Goal: Information Seeking & Learning: Learn about a topic

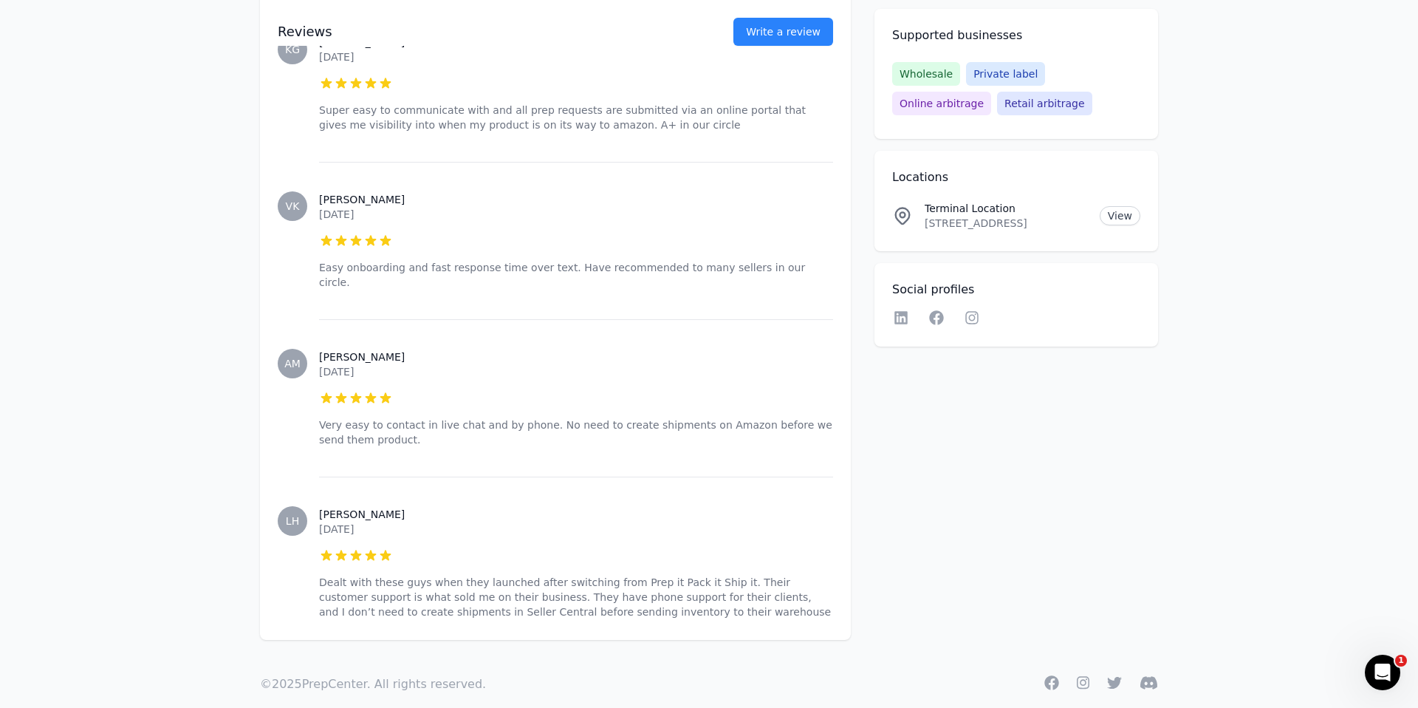
scroll to position [623, 0]
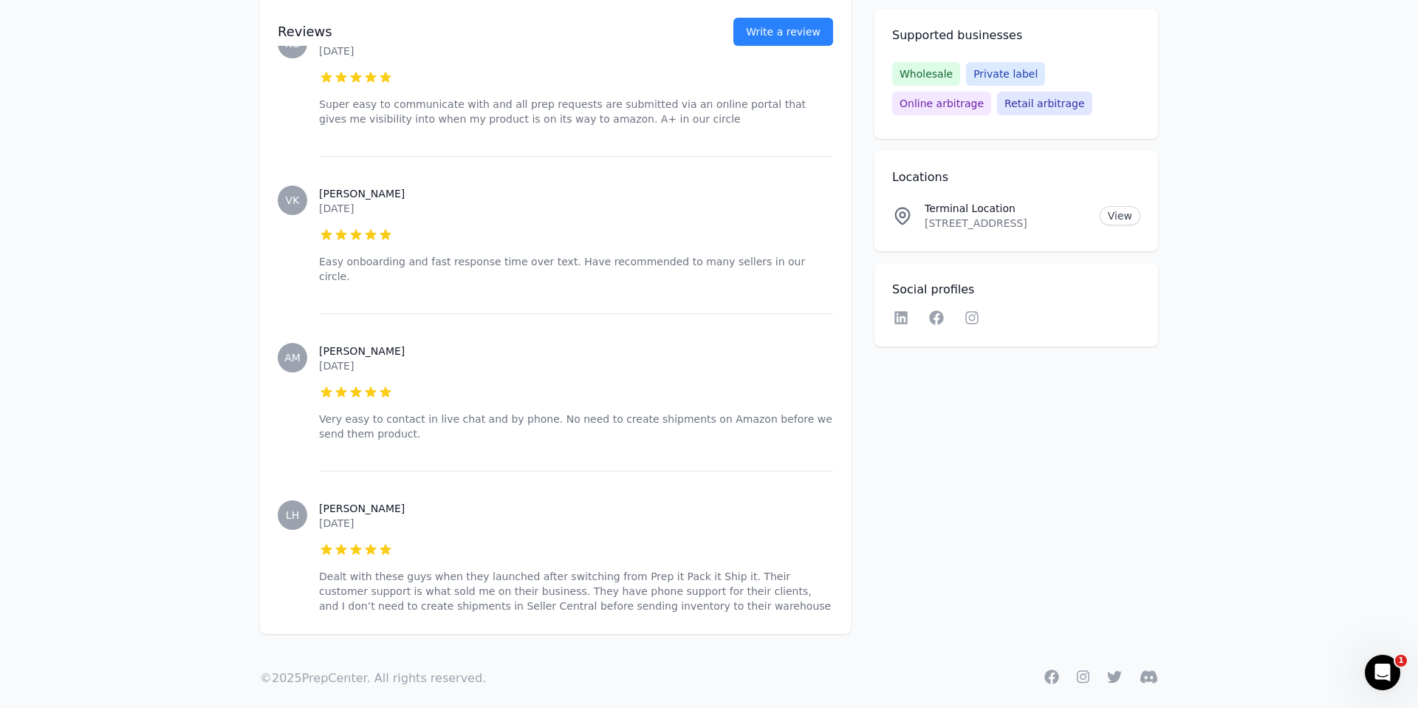
click at [1149, 216] on div "Locations Terminal Location [STREET_ADDRESS] View" at bounding box center [1017, 201] width 284 height 100
click at [1104, 216] on link "View" at bounding box center [1120, 215] width 41 height 19
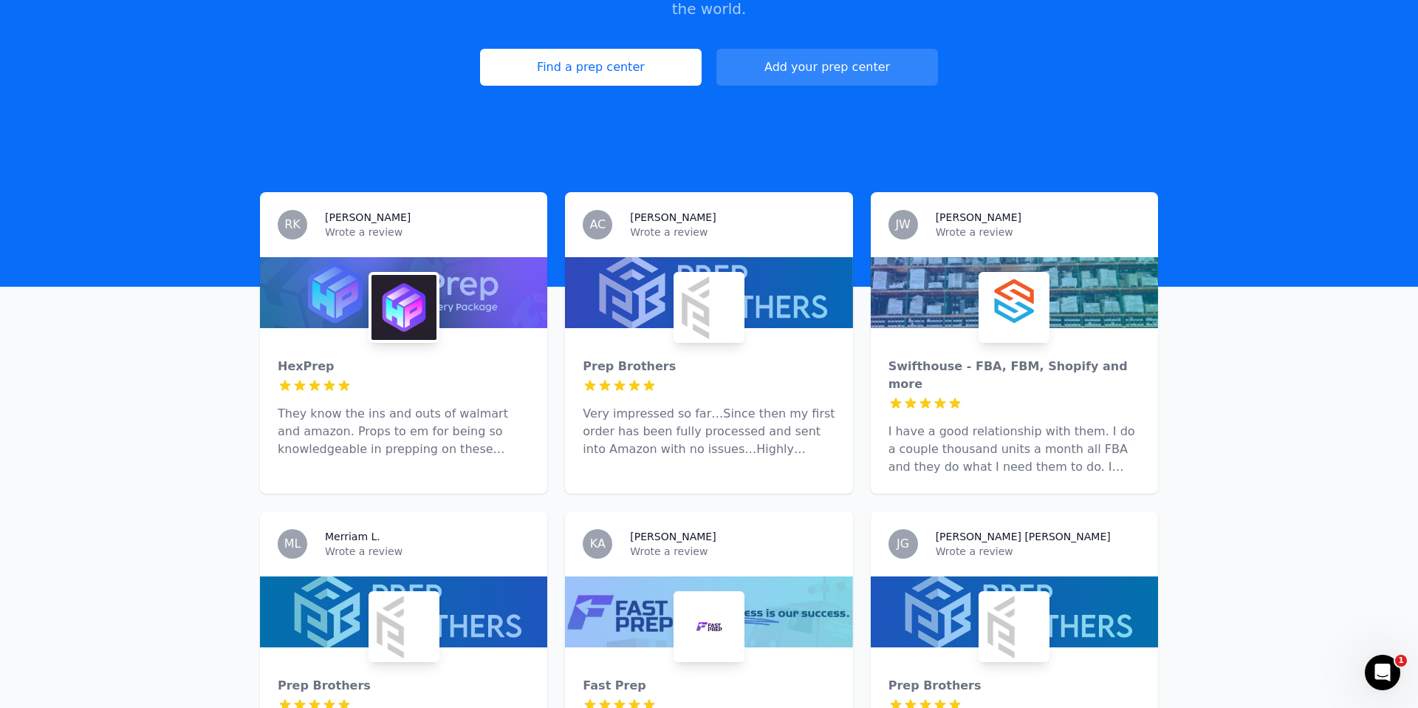
scroll to position [305, 0]
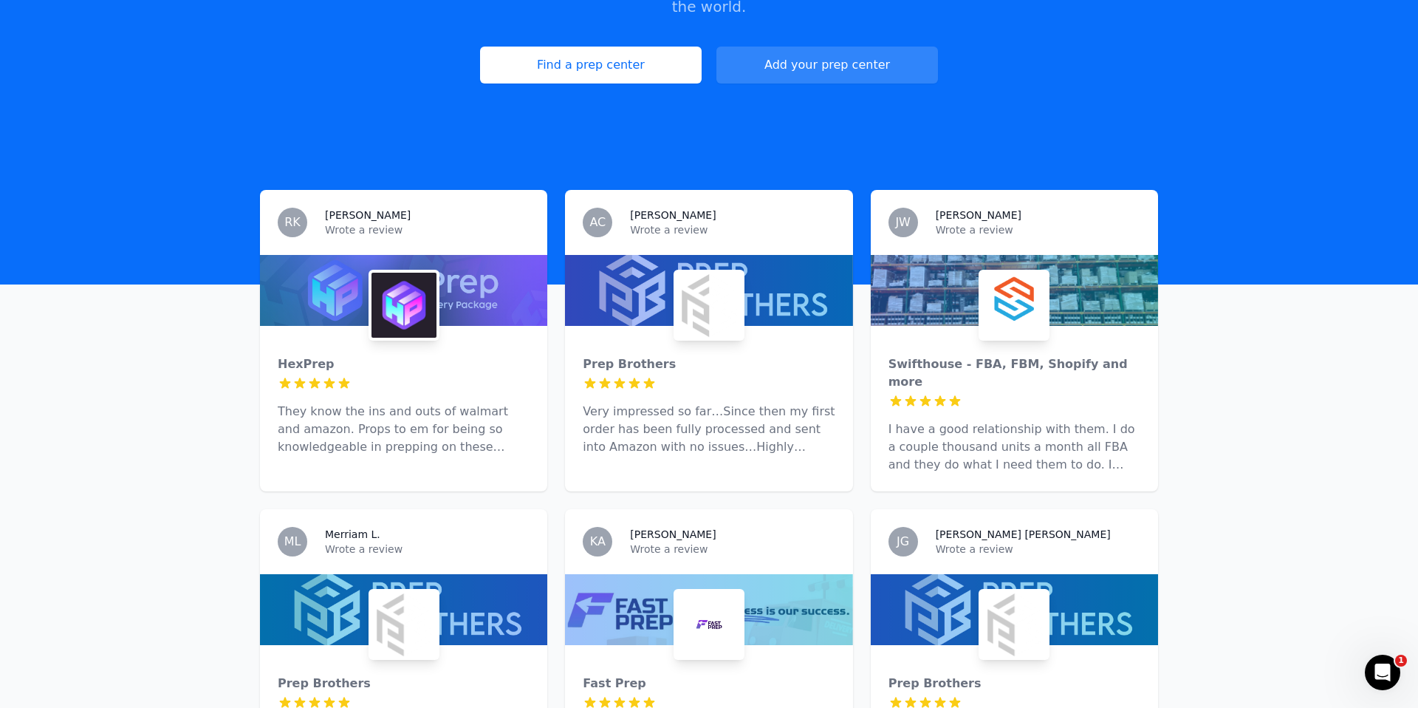
click at [457, 410] on p "They know the ins and outs of walmart and amazon. Props to em for being so know…" at bounding box center [404, 429] width 252 height 53
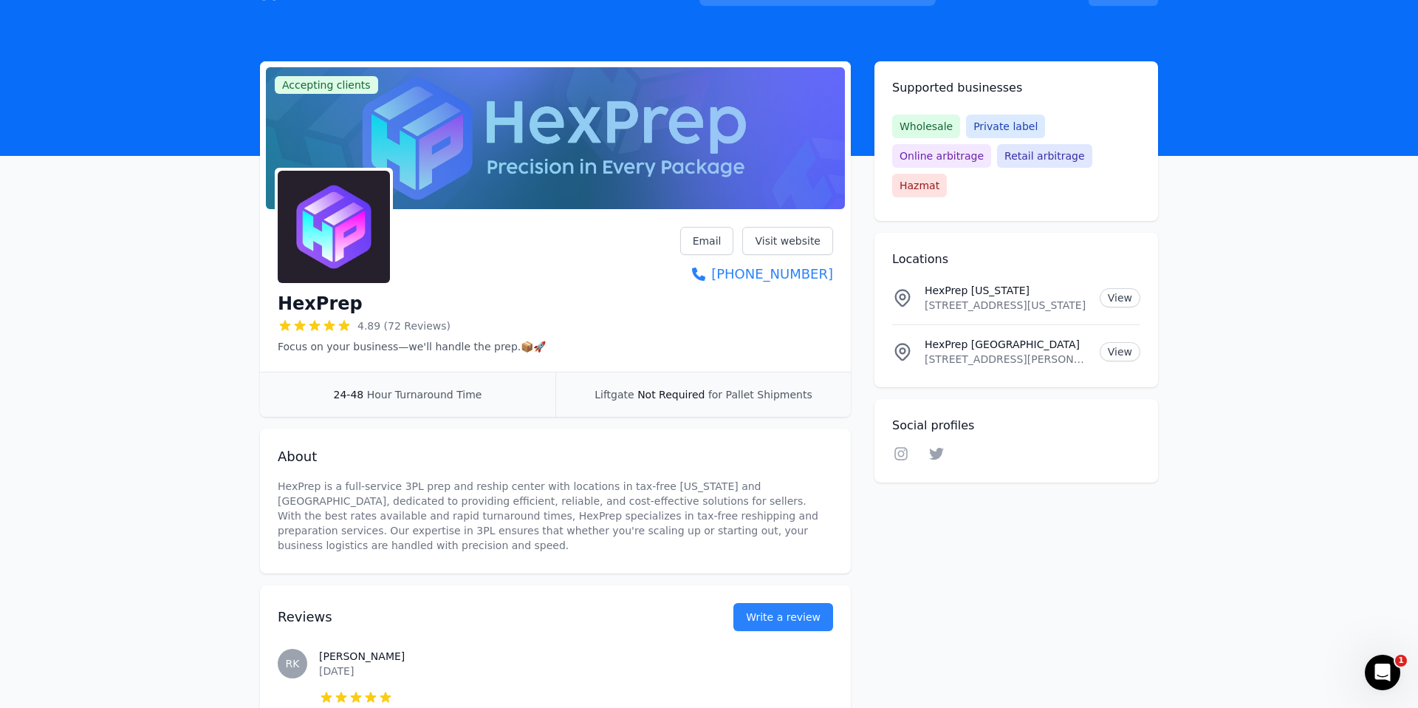
scroll to position [38, 0]
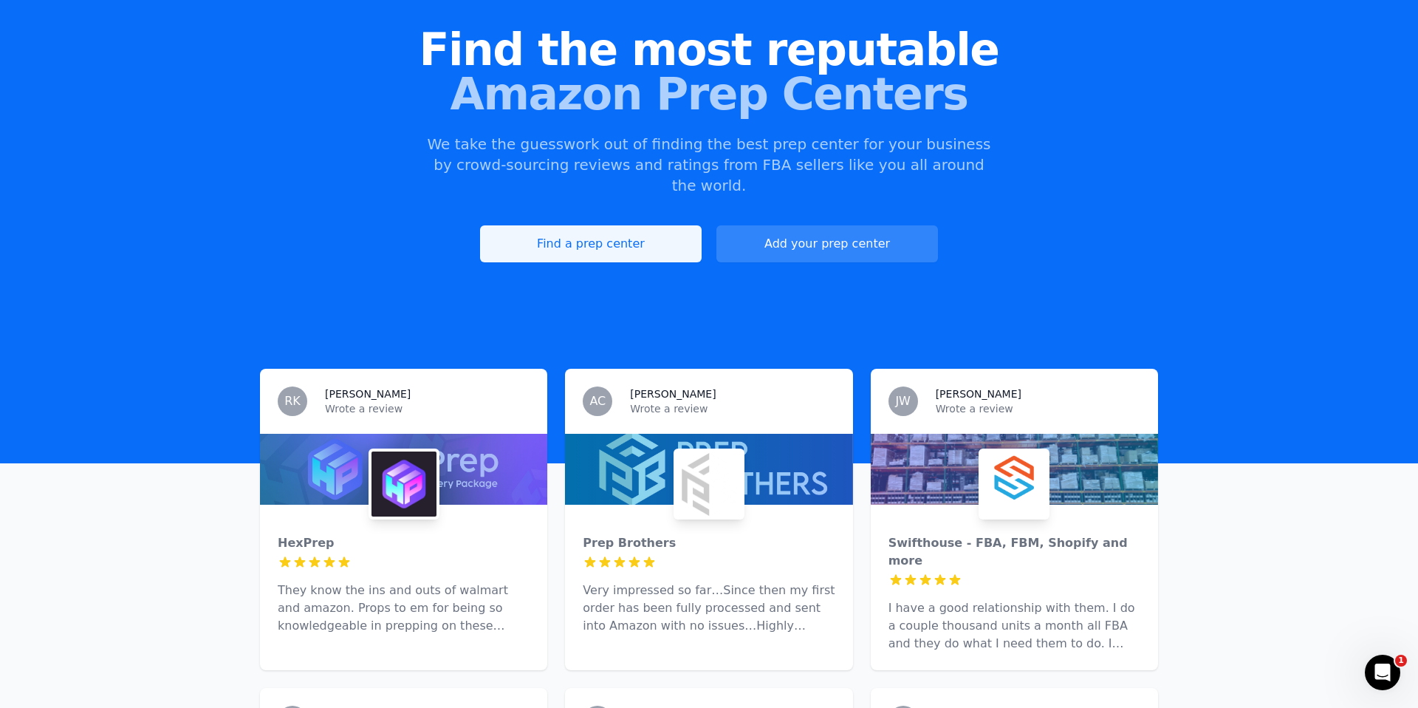
scroll to position [183, 0]
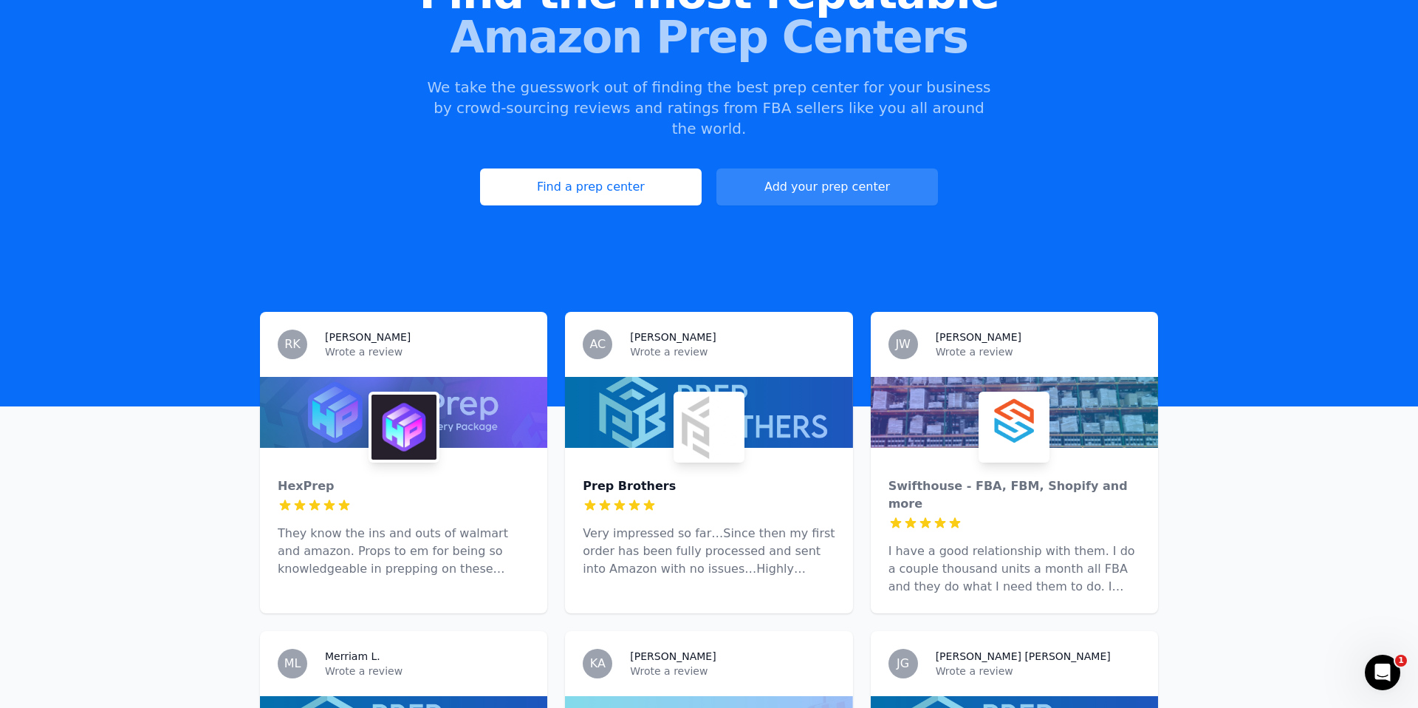
click at [706, 477] on div "Prep Brothers" at bounding box center [709, 486] width 252 height 18
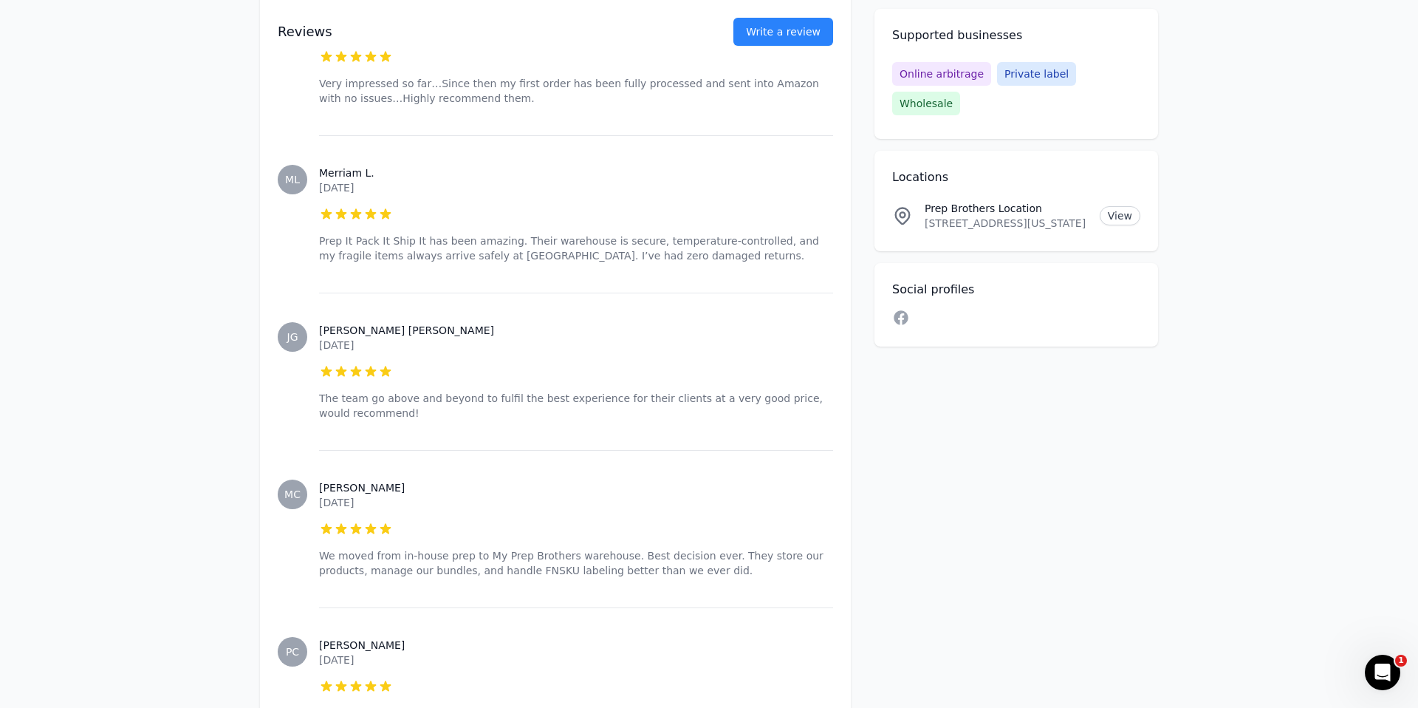
scroll to position [641, 0]
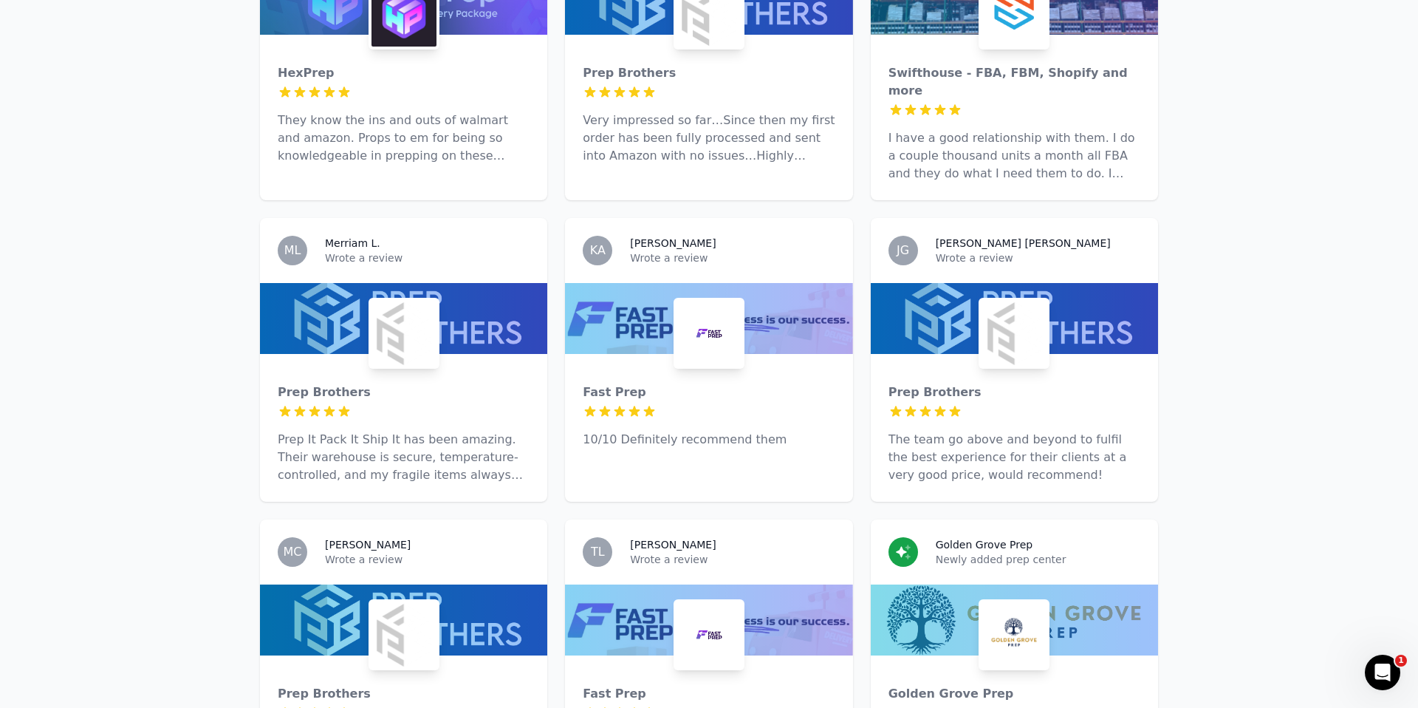
scroll to position [616, 0]
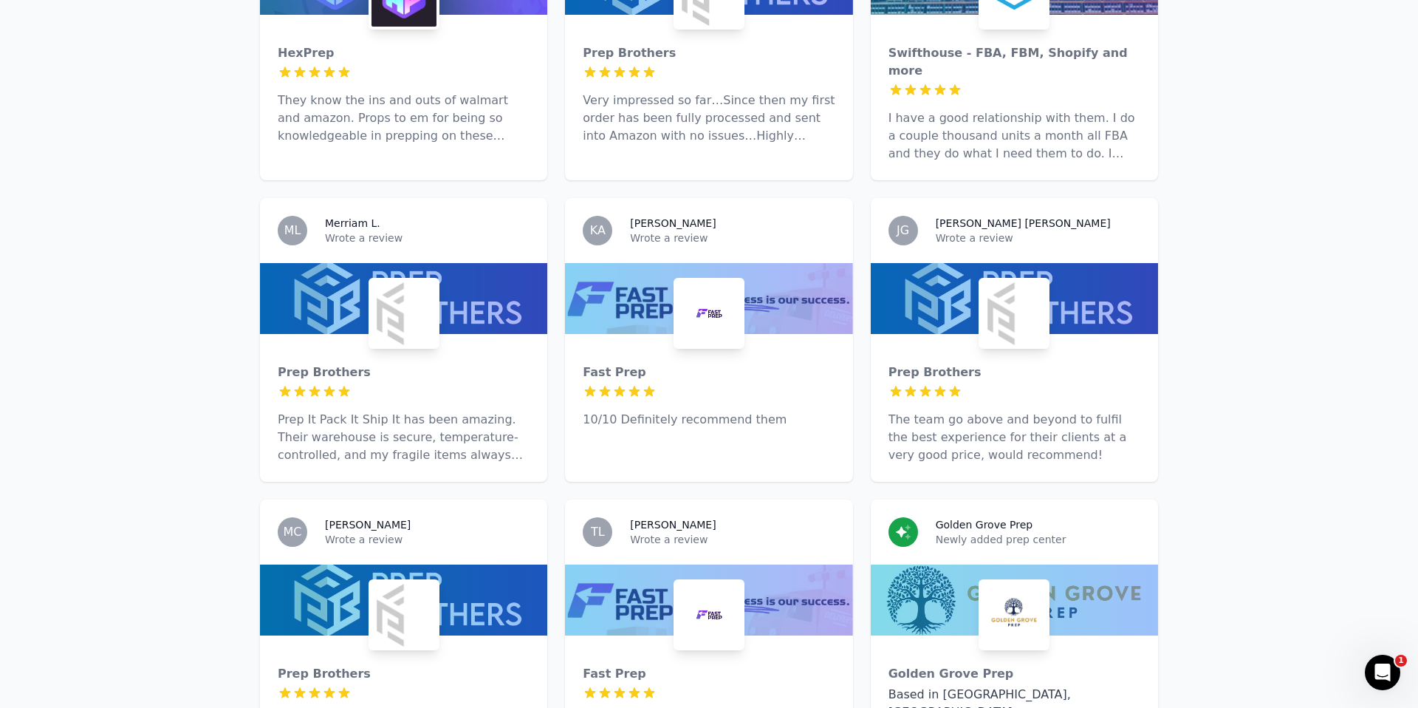
click at [1002, 517] on h3 "Golden Grove Prep" at bounding box center [984, 524] width 97 height 15
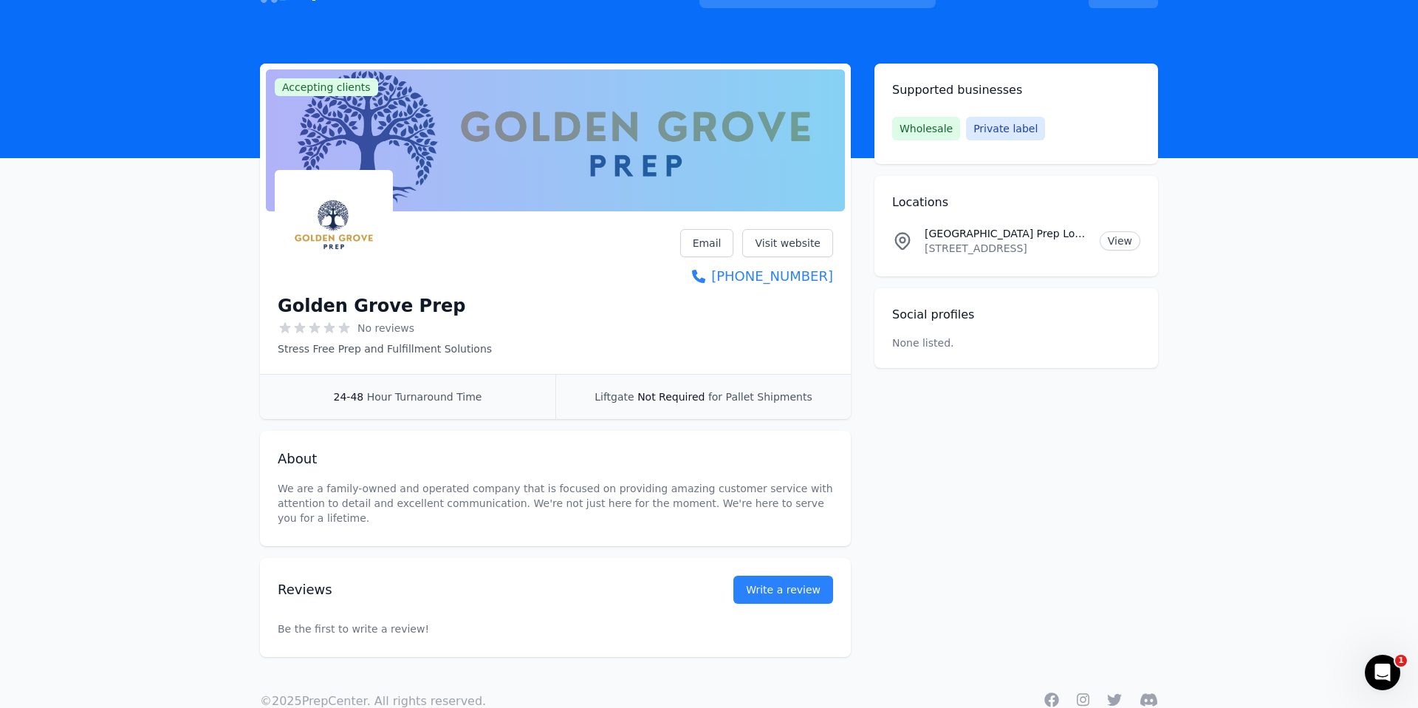
scroll to position [54, 0]
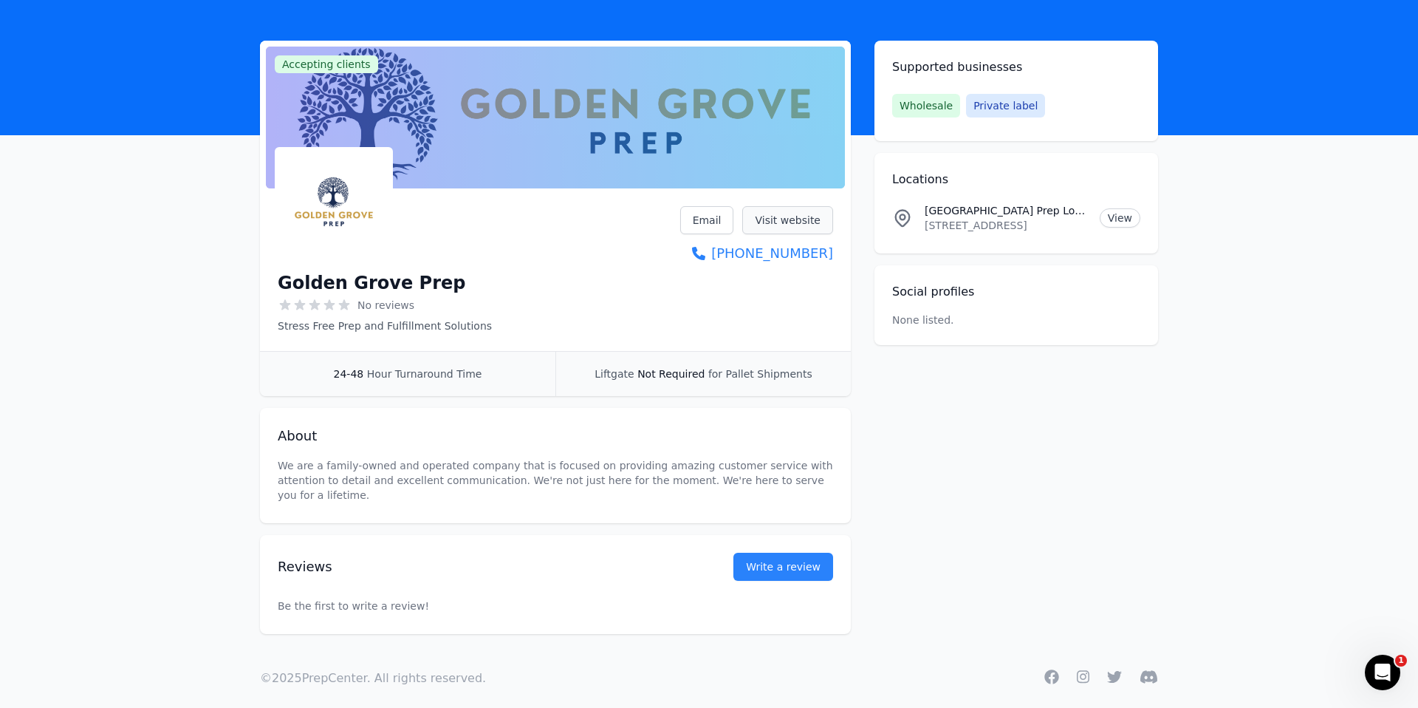
click at [790, 220] on link "Visit website" at bounding box center [787, 220] width 91 height 28
